Goal: Check status: Check status

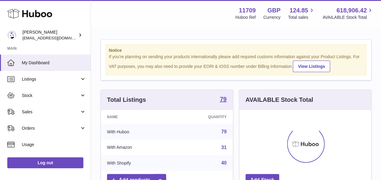
scroll to position [94, 131]
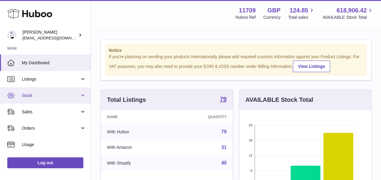
click at [68, 94] on span "Stock" at bounding box center [51, 96] width 58 height 6
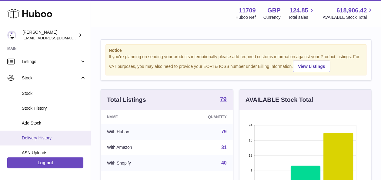
scroll to position [30, 0]
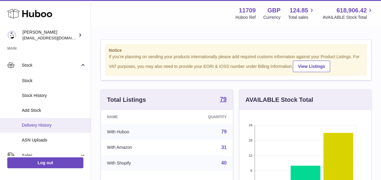
click at [46, 126] on span "Delivery History" at bounding box center [54, 125] width 64 height 6
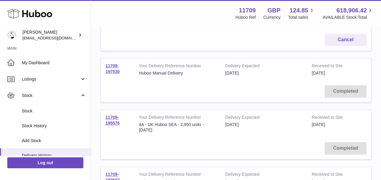
scroll to position [151, 0]
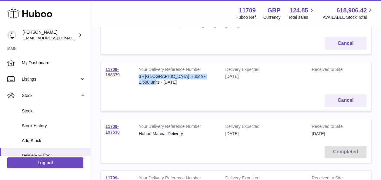
drag, startPoint x: 208, startPoint y: 88, endPoint x: 136, endPoint y: 87, distance: 71.8
click at [136, 87] on td "Your Delivery Reference Number 3 - UK Huboo - 1,500 units - 18.07.2025" at bounding box center [177, 76] width 86 height 28
copy div "3 - UK Huboo - 1,500 units - 18.07.2025"
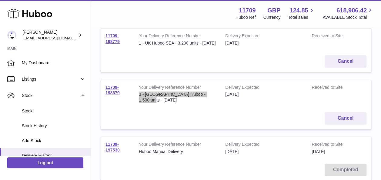
scroll to position [121, 0]
